Goal: Find specific page/section: Find specific page/section

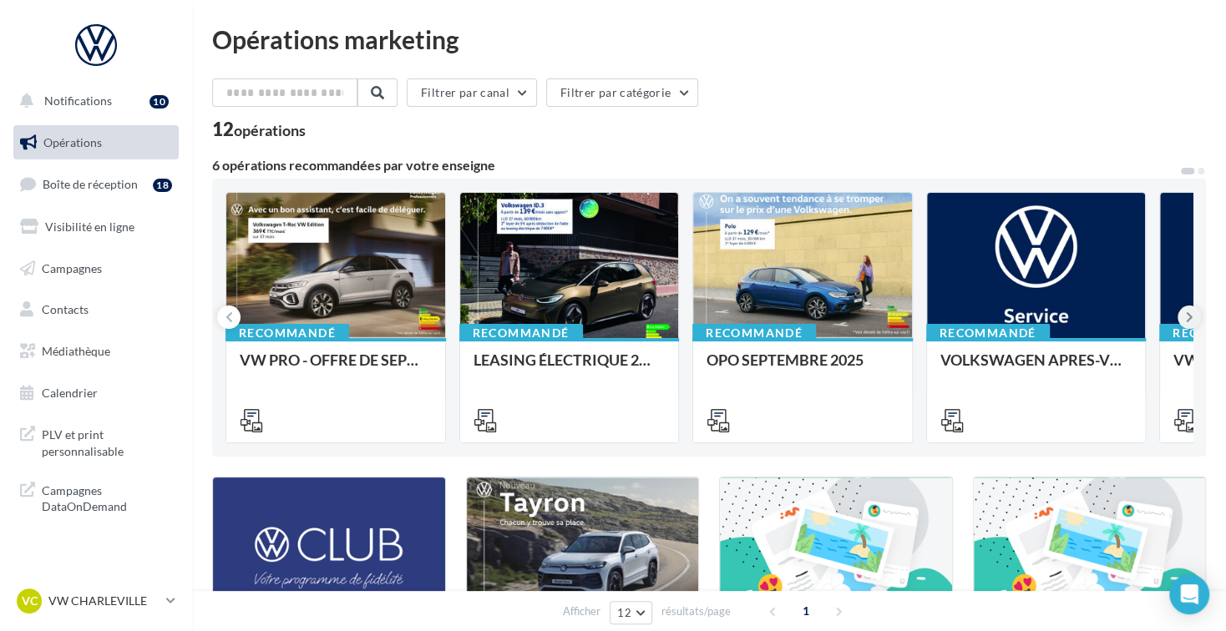
click at [1185, 316] on icon at bounding box center [1189, 317] width 8 height 17
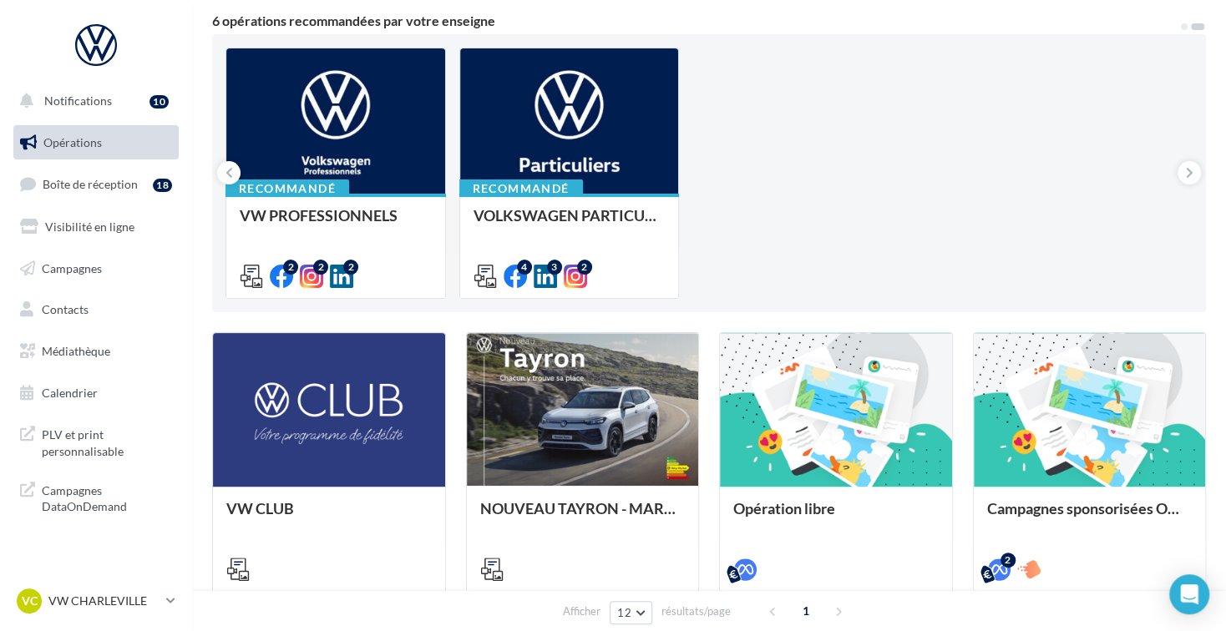
scroll to position [83, 0]
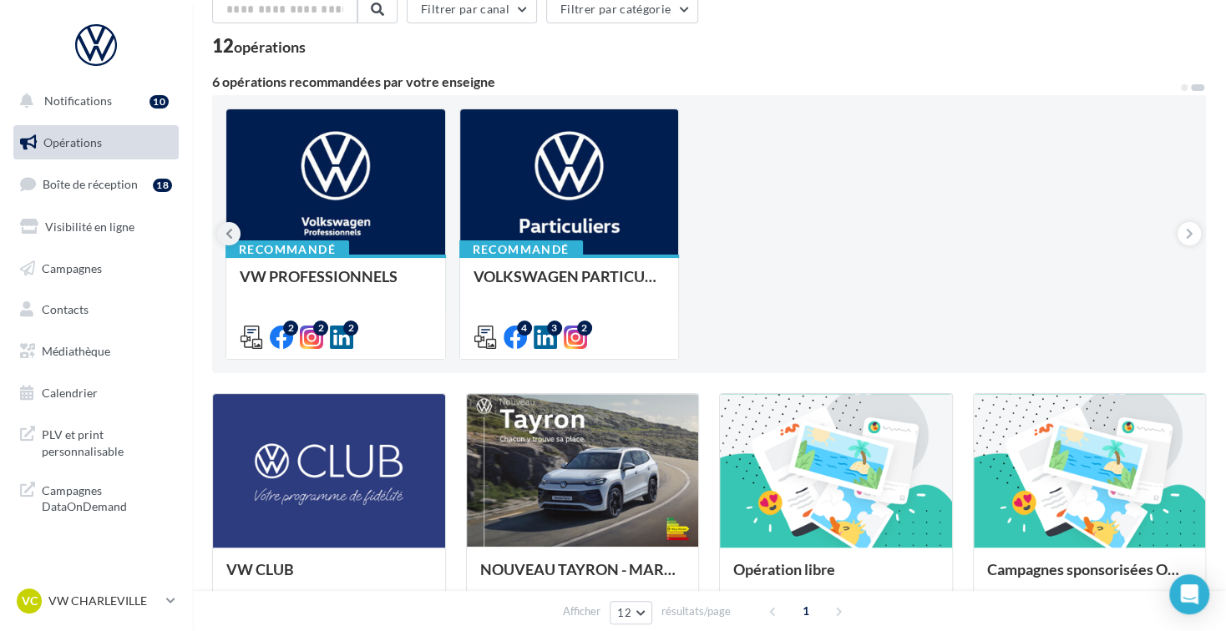
click at [230, 236] on icon at bounding box center [229, 233] width 8 height 17
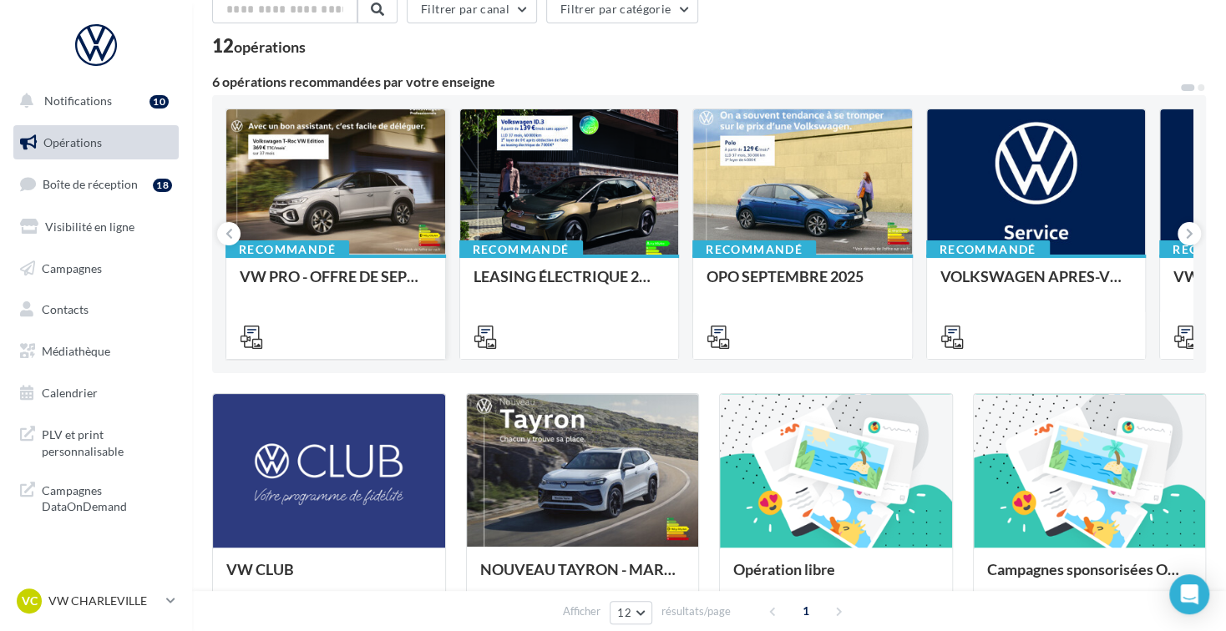
click at [382, 206] on div at bounding box center [335, 182] width 219 height 147
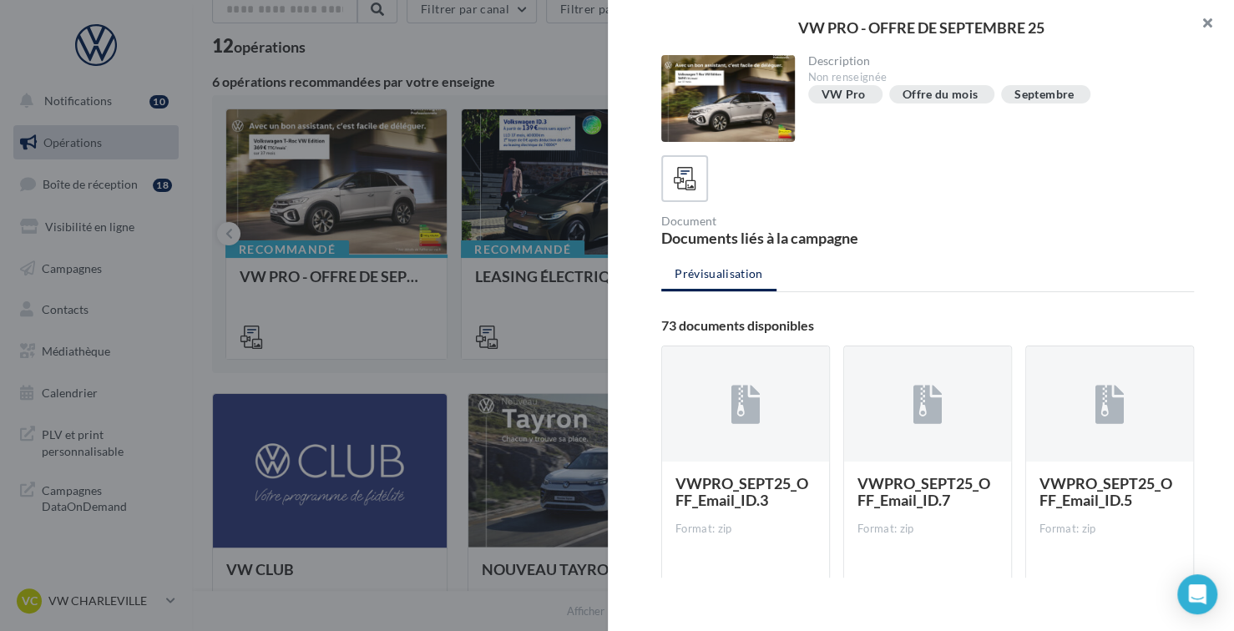
click at [1200, 26] on button "button" at bounding box center [1200, 25] width 67 height 50
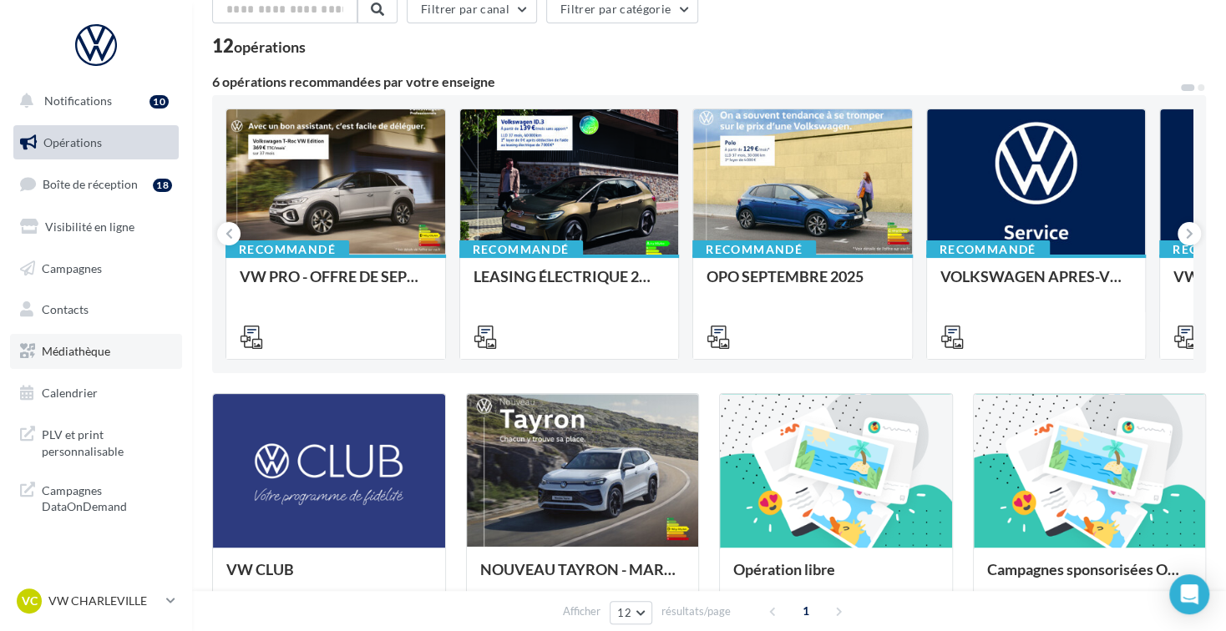
click at [58, 344] on span "Médiathèque" at bounding box center [76, 351] width 68 height 14
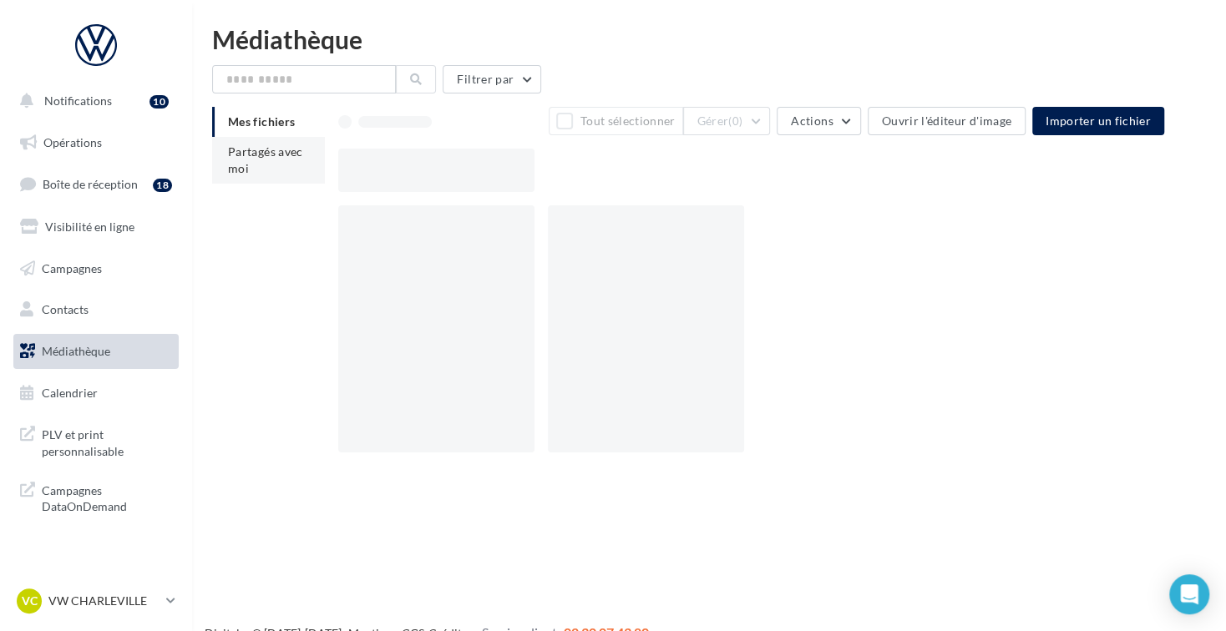
click at [281, 162] on li "Partagés avec moi" at bounding box center [268, 160] width 113 height 47
